Goal: Task Accomplishment & Management: Manage account settings

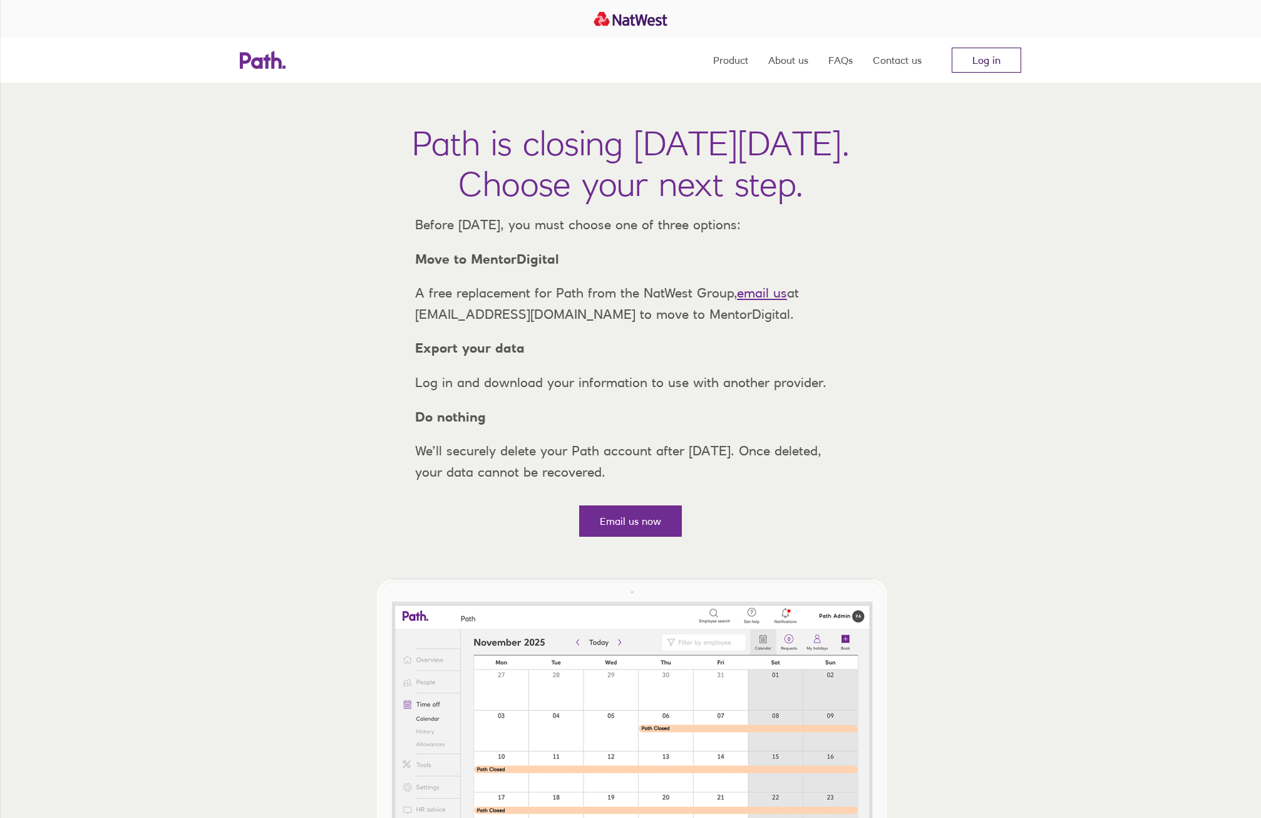
click at [978, 68] on link "Log in" at bounding box center [987, 60] width 70 height 25
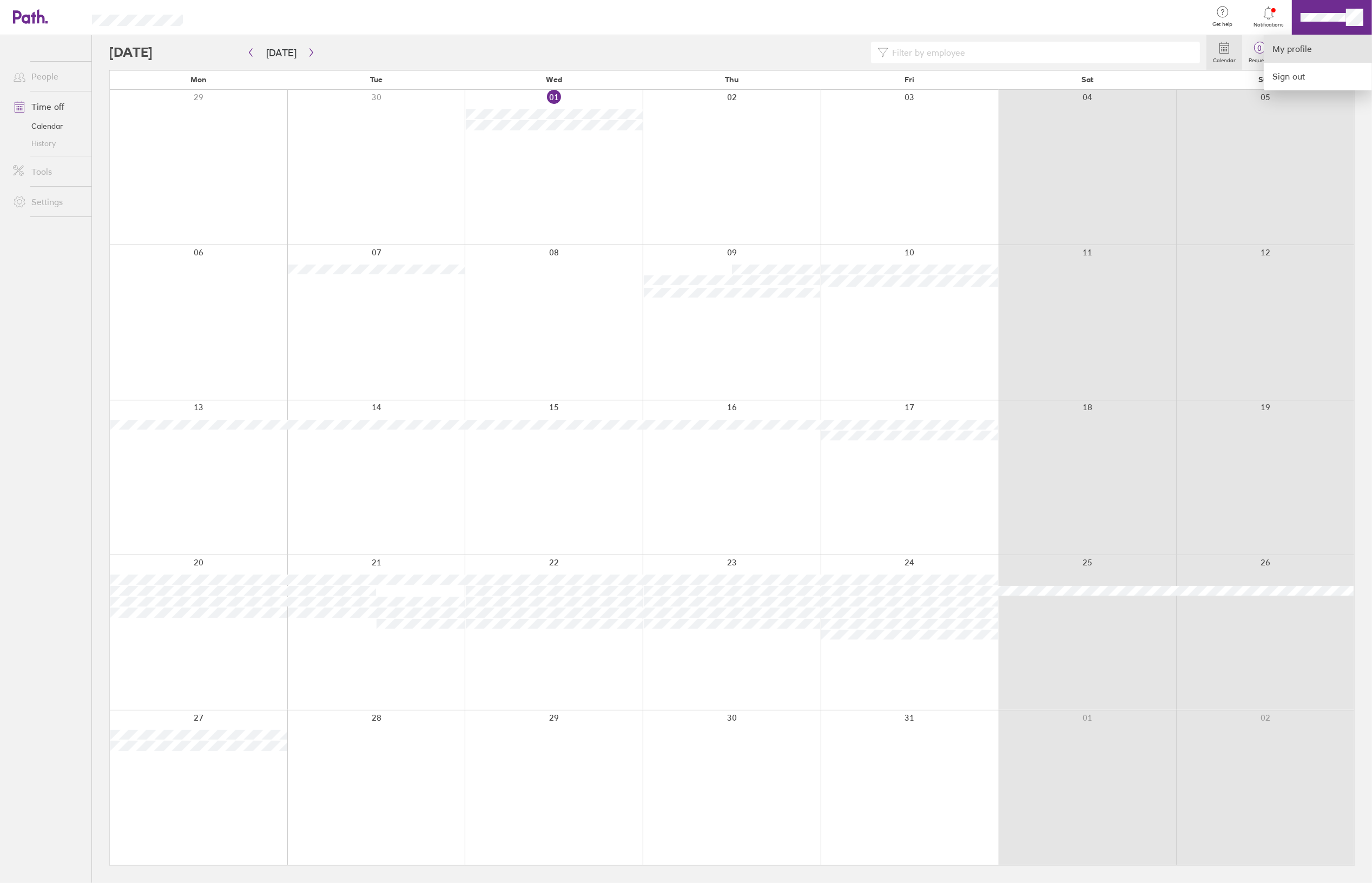
click at [1329, 48] on link "My profile" at bounding box center [1318, 49] width 108 height 28
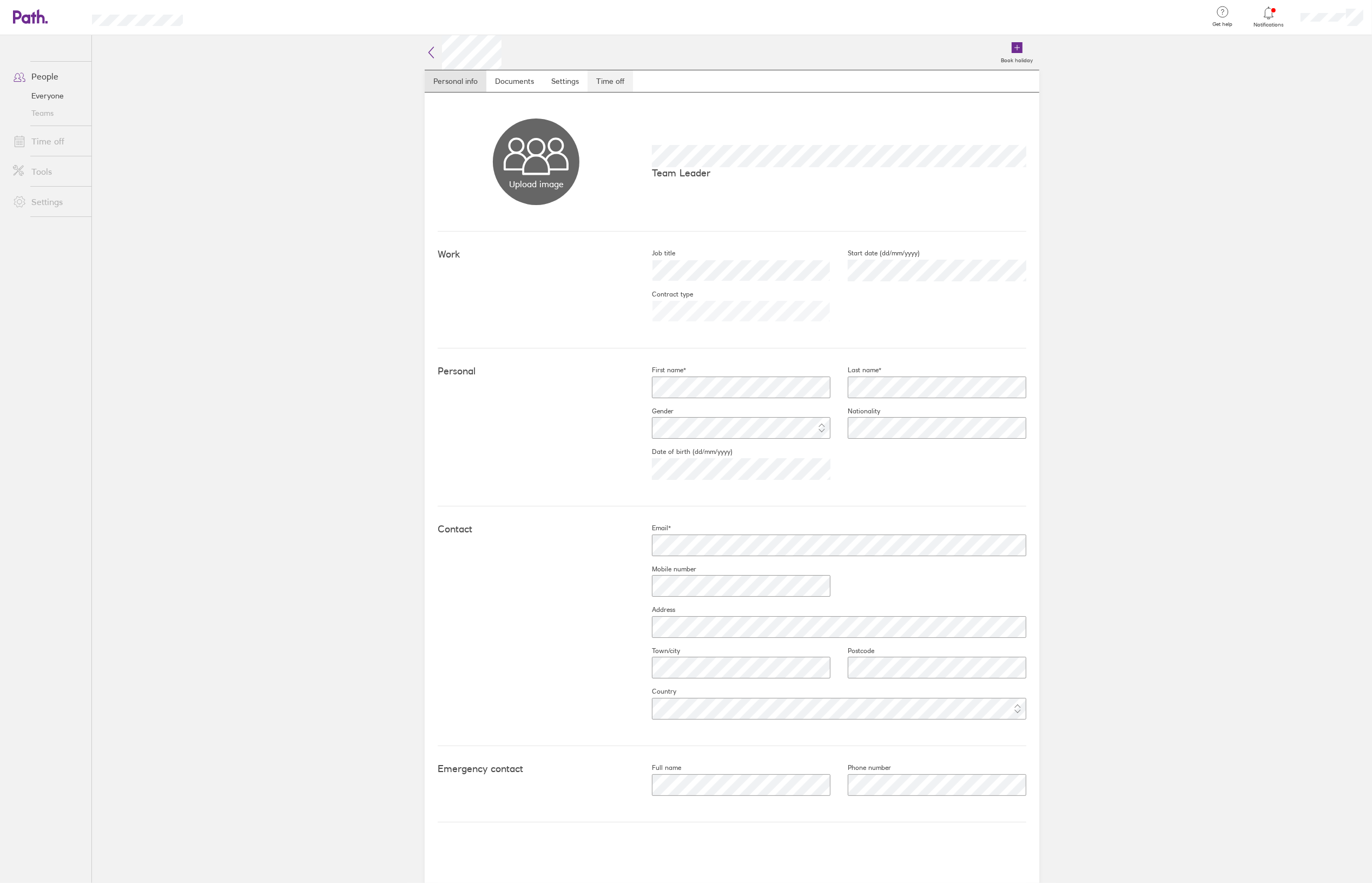
click at [600, 82] on link "Time off" at bounding box center [610, 80] width 46 height 22
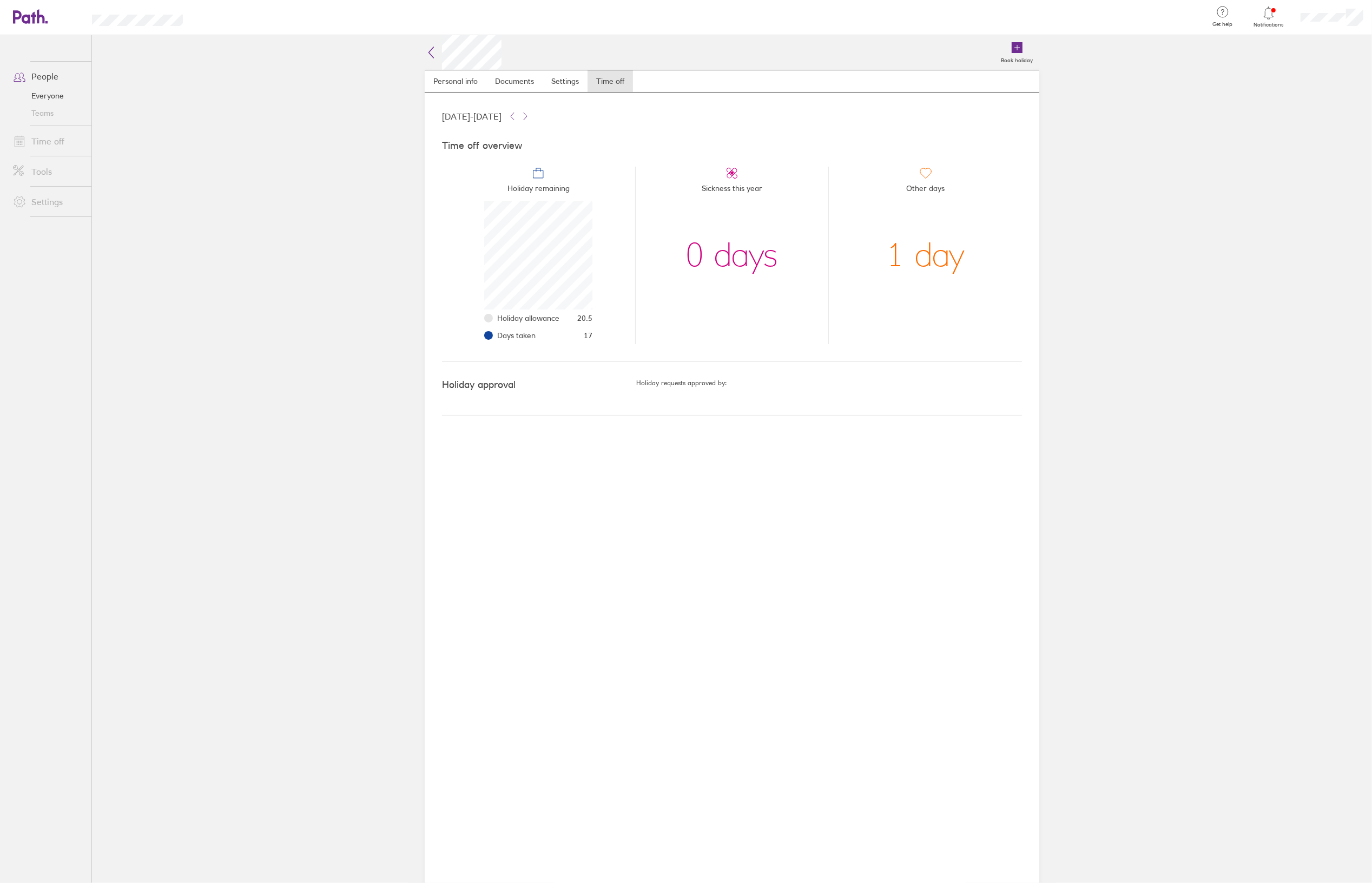
scroll to position [108, 108]
click at [459, 79] on link "Personal info" at bounding box center [455, 80] width 61 height 22
